Goal: Find specific page/section: Find specific page/section

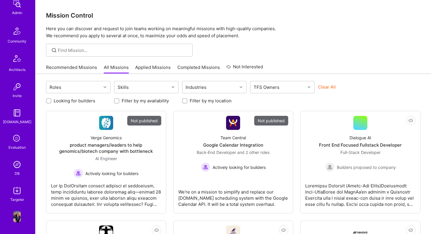
scroll to position [11, 0]
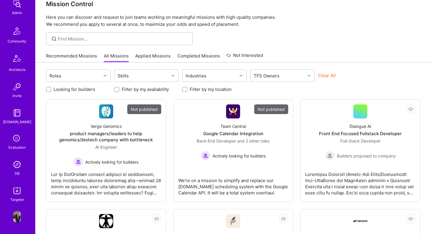
click at [16, 166] on img at bounding box center [17, 165] width 12 height 12
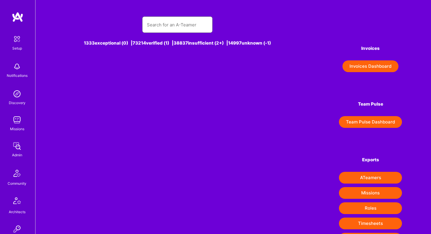
click at [171, 25] on input "text" at bounding box center [177, 24] width 61 height 15
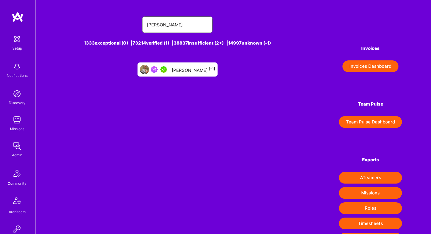
type input "[PERSON_NAME]"
click at [184, 75] on div "[PERSON_NAME] [-1]" at bounding box center [178, 70] width 80 height 14
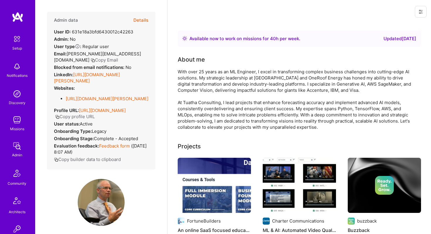
click at [145, 21] on button "Details" at bounding box center [141, 20] width 15 height 17
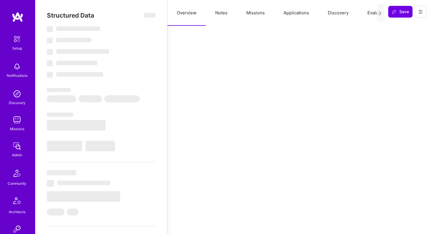
click at [264, 12] on button "Missions" at bounding box center [255, 13] width 37 height 26
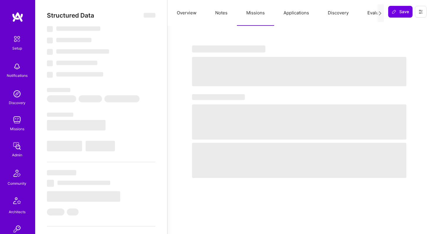
select select "Right Now"
select select "5"
select select "4"
select select "7"
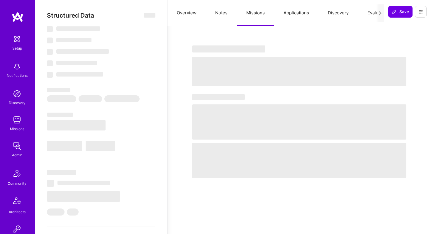
select select "US"
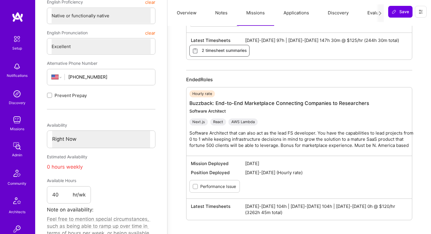
scroll to position [195, 0]
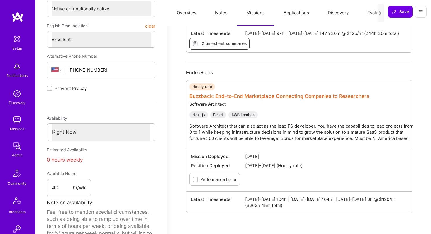
click at [264, 94] on link "Buzzback: End-to-End Marketplace Connecting Companies to Researchers" at bounding box center [280, 96] width 180 height 6
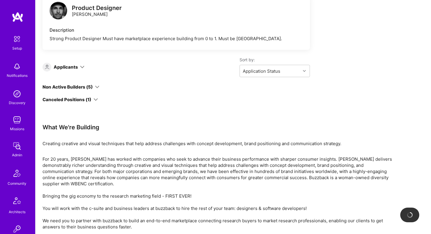
scroll to position [140, 0]
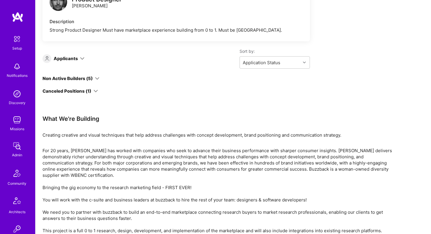
click at [96, 90] on icon at bounding box center [96, 91] width 4 height 4
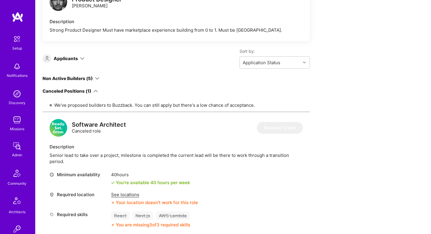
click at [96, 90] on icon at bounding box center [96, 91] width 4 height 4
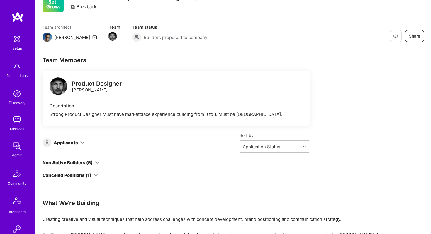
scroll to position [0, 0]
